Goal: Task Accomplishment & Management: Manage account settings

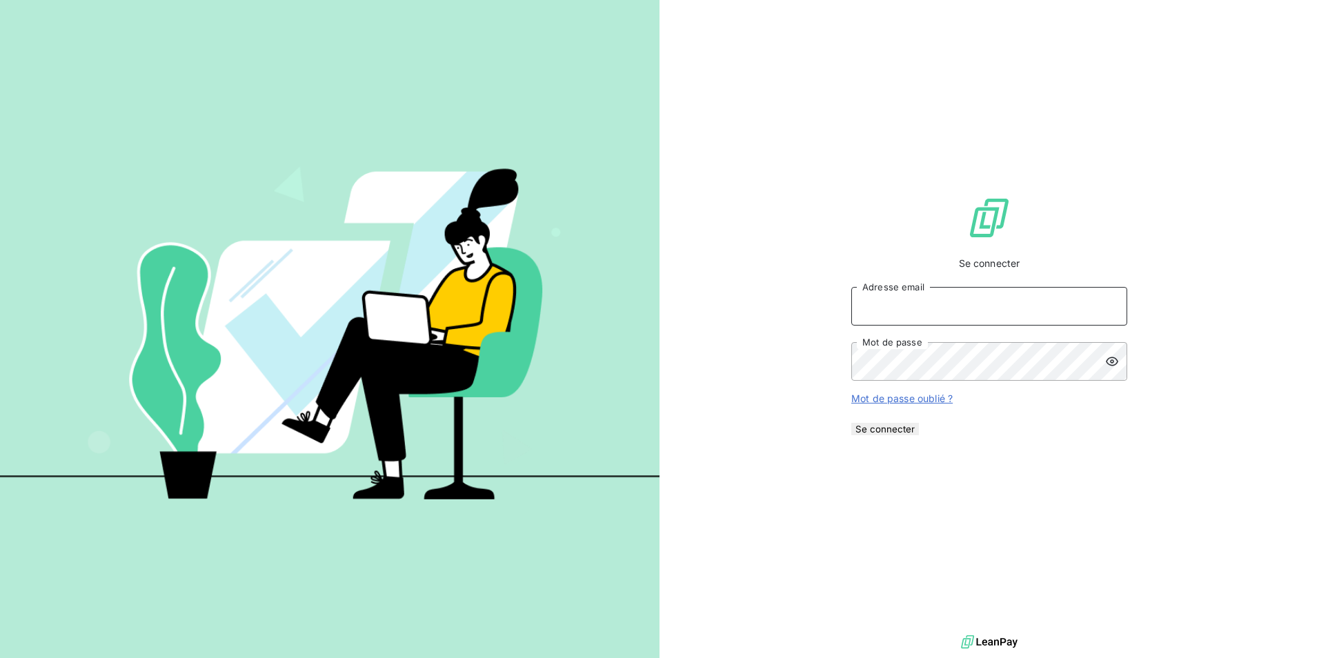
type input "[EMAIL_ADDRESS][PERSON_NAME][DOMAIN_NAME]"
click at [919, 434] on button "Se connecter" at bounding box center [885, 429] width 68 height 12
